Goal: Navigation & Orientation: Go to known website

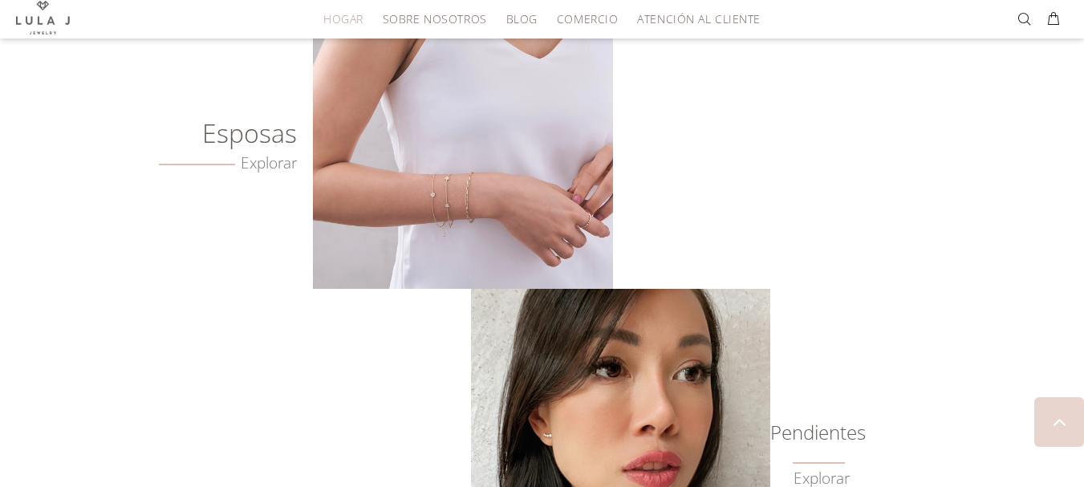
scroll to position [1113, 0]
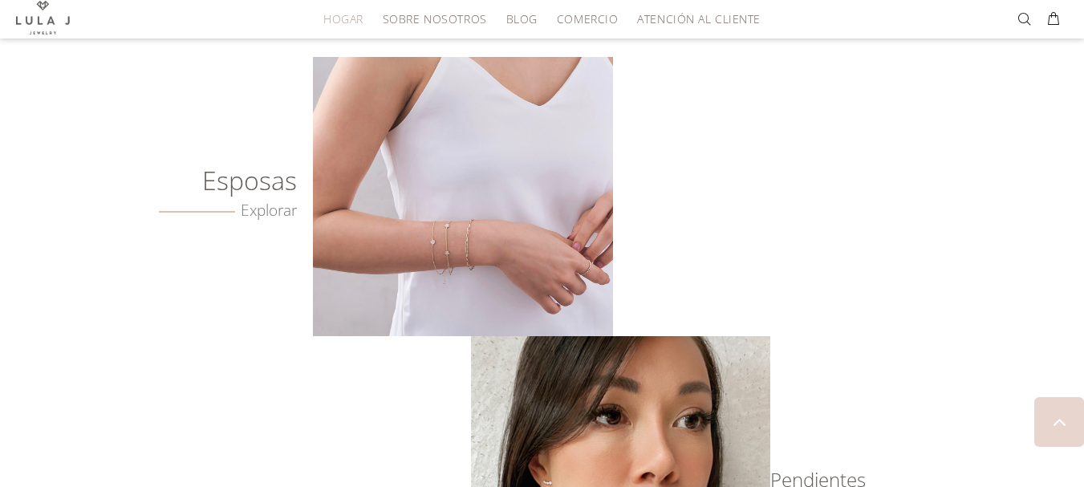
click at [443, 198] on img at bounding box center [462, 196] width 299 height 279
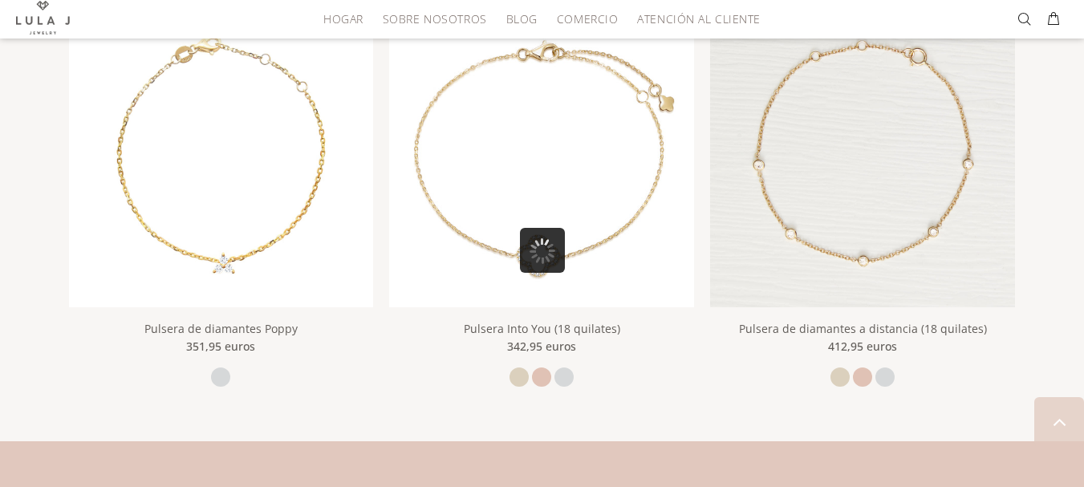
scroll to position [1288, 0]
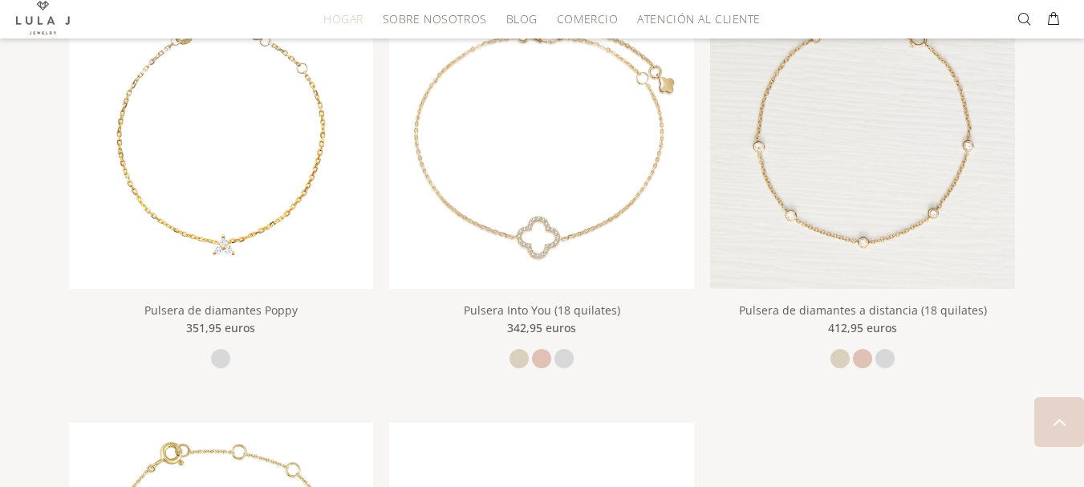
click at [348, 16] on font "HOGAR" at bounding box center [343, 18] width 40 height 15
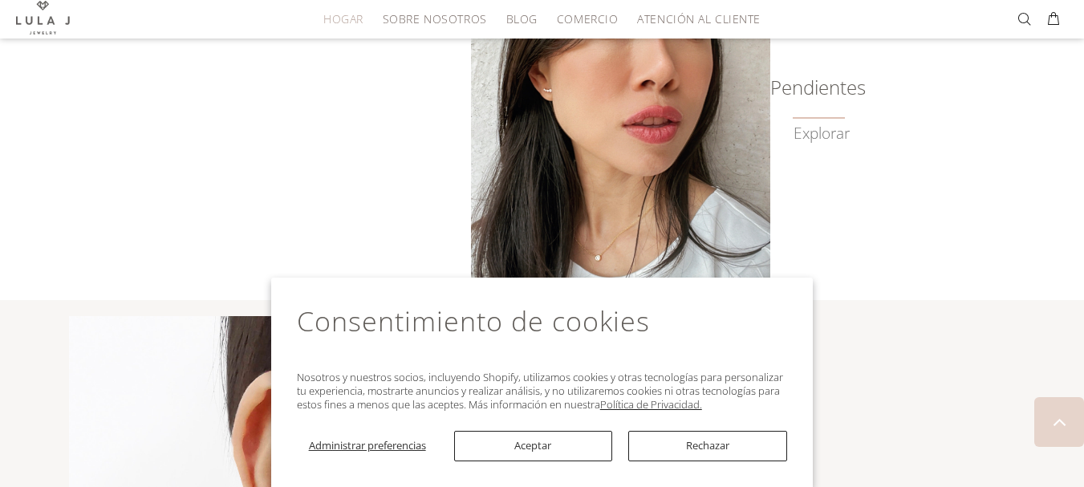
scroll to position [1514, 0]
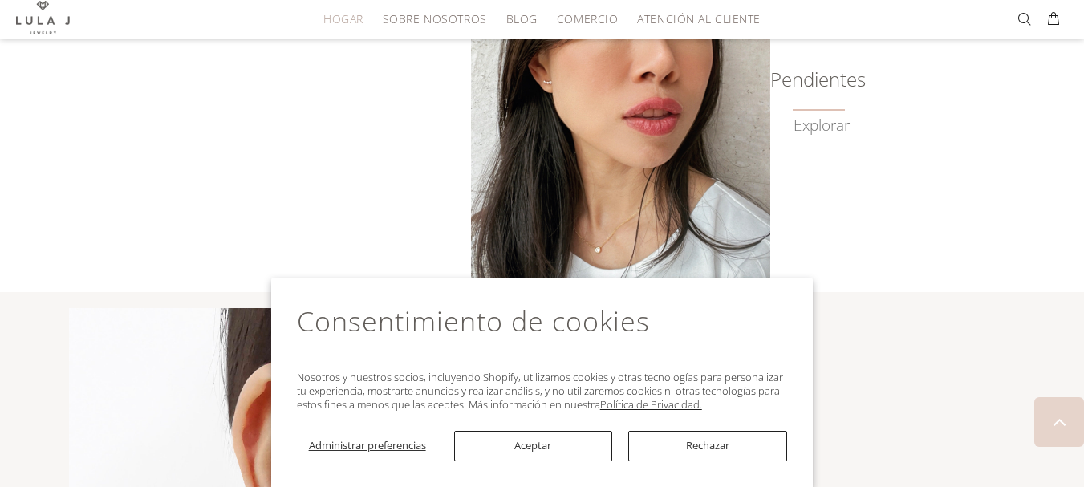
click at [554, 186] on img at bounding box center [620, 114] width 299 height 356
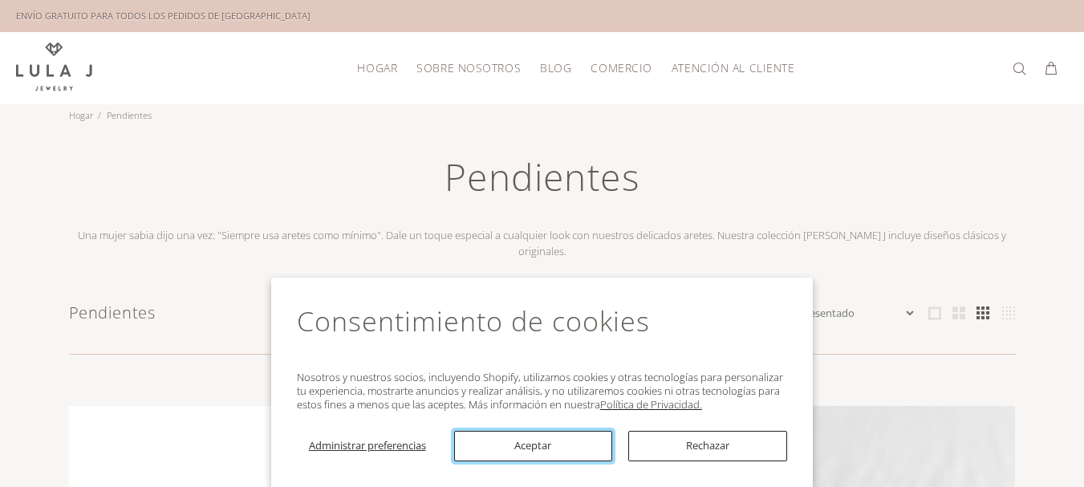
click at [523, 445] on font "Aceptar" at bounding box center [533, 445] width 37 height 14
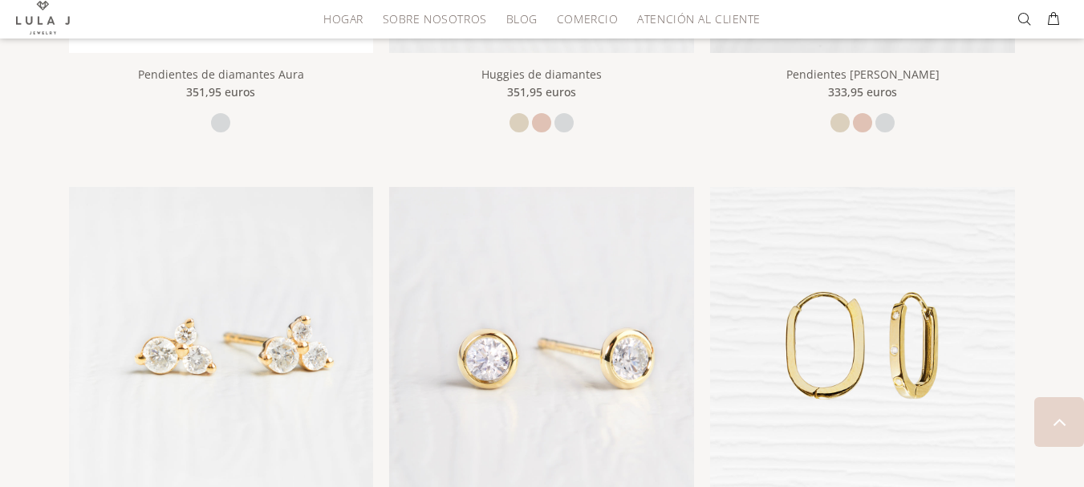
scroll to position [816, 0]
